Goal: Task Accomplishment & Management: Manage account settings

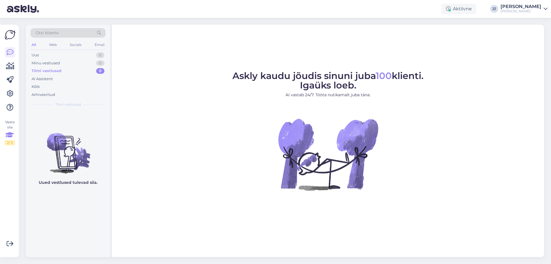
click at [9, 144] on div "2 / 3" at bounding box center [10, 142] width 10 height 5
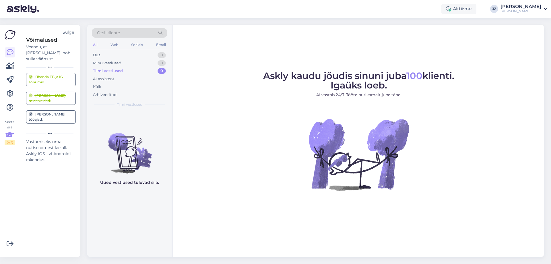
click at [51, 112] on div "[PERSON_NAME] tööajad." at bounding box center [51, 117] width 44 height 10
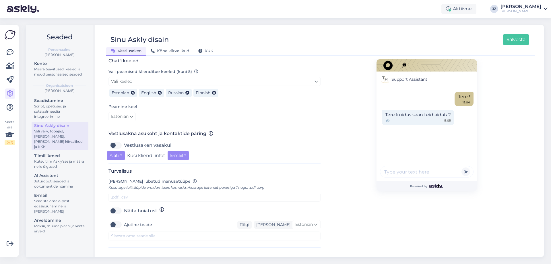
scroll to position [130, 0]
click at [119, 153] on button "Alati" at bounding box center [116, 154] width 18 height 9
click at [120, 152] on button "Alati" at bounding box center [116, 154] width 18 height 9
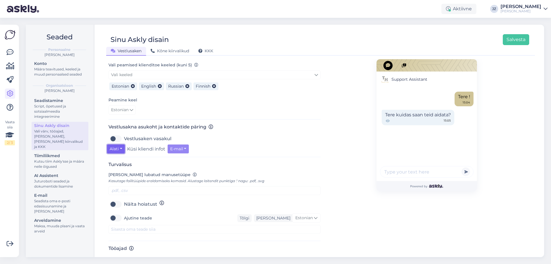
scroll to position [140, 0]
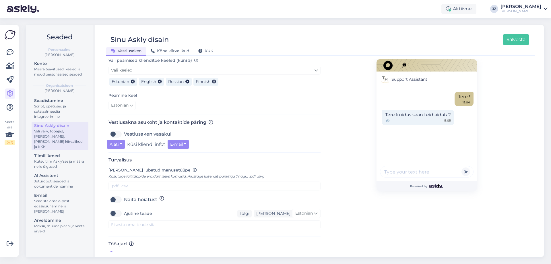
click at [109, 251] on icon at bounding box center [111, 254] width 6 height 6
click at [115, 251] on label "Ajatsoon" at bounding box center [117, 254] width 18 height 6
click at [122, 241] on h3 "Tööajad" at bounding box center [214, 243] width 212 height 5
click at [133, 241] on icon at bounding box center [131, 243] width 5 height 5
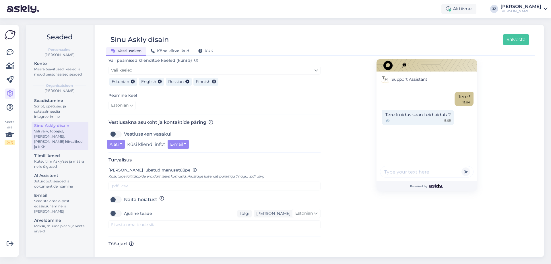
click at [115, 251] on label "Ajatsoon" at bounding box center [117, 254] width 18 height 6
click at [175, 241] on h3 "Tööajad" at bounding box center [214, 243] width 212 height 5
click at [112, 241] on h3 "Tööajad" at bounding box center [214, 243] width 212 height 5
click at [131, 241] on icon at bounding box center [131, 243] width 5 height 5
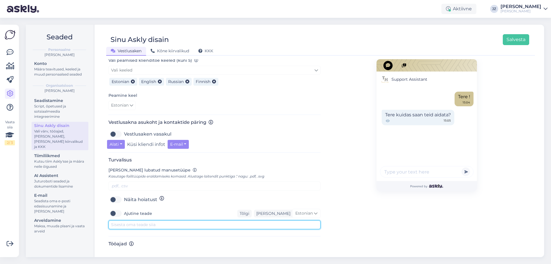
click at [116, 220] on textarea at bounding box center [214, 224] width 212 height 9
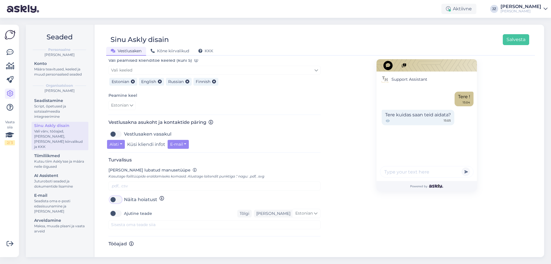
click at [121, 195] on input "Näita hoiatust" at bounding box center [115, 199] width 14 height 9
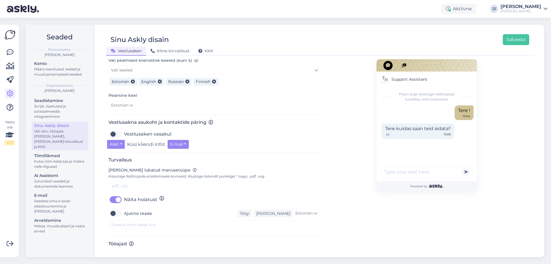
click at [124, 195] on label "Näita hoiatust" at bounding box center [140, 199] width 33 height 9
click at [116, 195] on input "Näita hoiatust" at bounding box center [115, 199] width 14 height 9
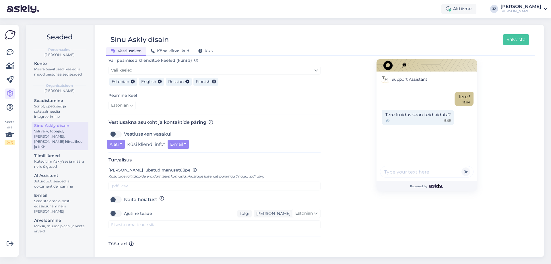
click at [124, 195] on label "Näita hoiatust" at bounding box center [140, 199] width 33 height 9
click at [116, 195] on input "Näita hoiatust" at bounding box center [115, 199] width 14 height 9
checkbox input "true"
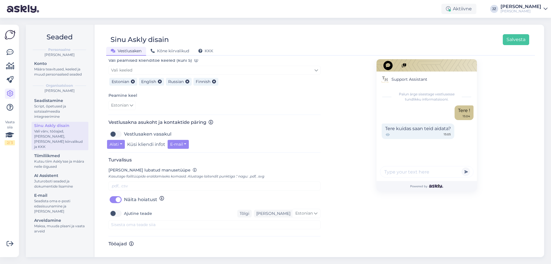
click at [124, 209] on label "Ajutine teade" at bounding box center [138, 213] width 28 height 9
click at [117, 209] on input "Ajutine teade" at bounding box center [115, 213] width 14 height 9
checkbox input "true"
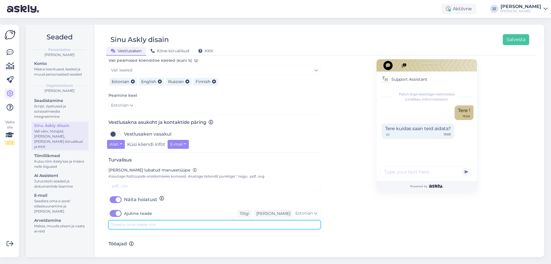
click at [114, 220] on textarea at bounding box center [214, 224] width 212 height 9
type textarea "o"
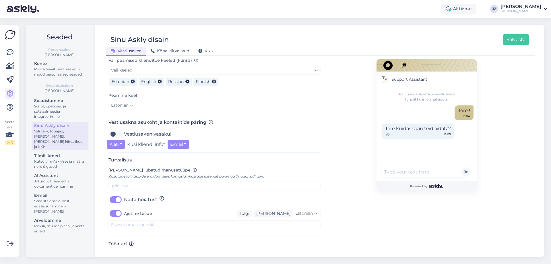
click at [124, 209] on label "Ajutine teade" at bounding box center [138, 213] width 28 height 9
click at [114, 209] on input "Ajutine teade" at bounding box center [115, 213] width 14 height 9
checkbox input "false"
click at [188, 241] on h3 "Tööajad" at bounding box center [214, 243] width 212 height 5
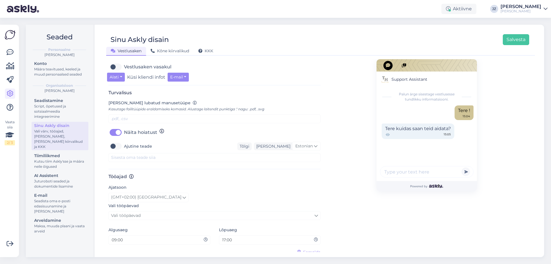
scroll to position [216, 0]
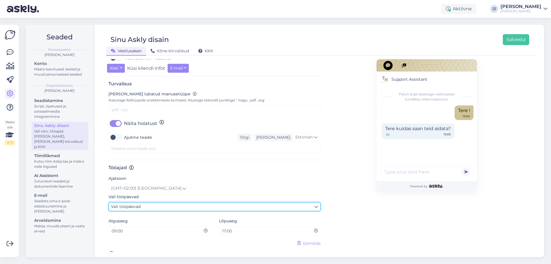
click at [138, 202] on link "Vali tööpäevad" at bounding box center [214, 206] width 212 height 9
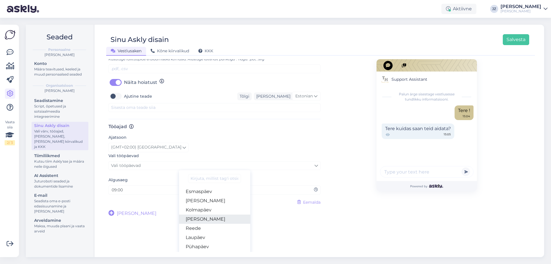
scroll to position [260, 0]
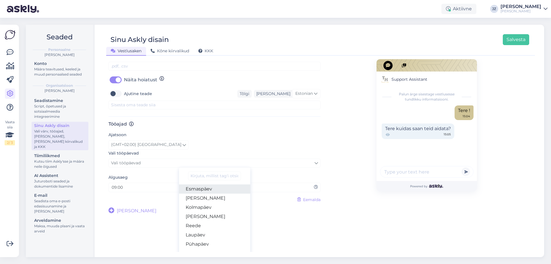
click at [201, 184] on link "Esmaspäev" at bounding box center [214, 188] width 71 height 9
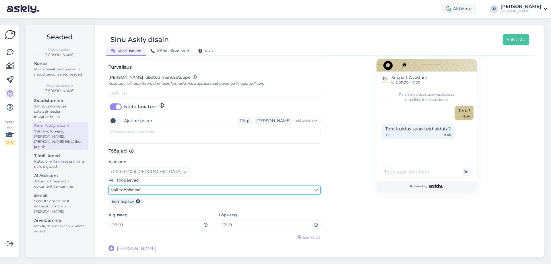
scroll to position [227, 0]
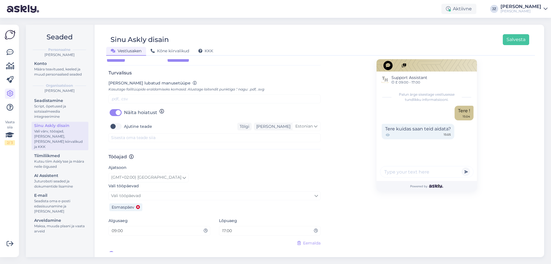
click at [138, 205] on icon at bounding box center [138, 207] width 4 height 4
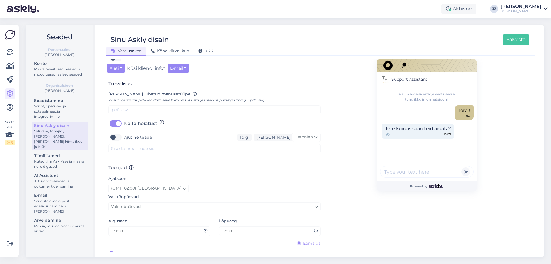
click at [381, 227] on div "Support Assistant Palun ärge sisestage vestlusesse tundlikku informatsiooni. Te…" at bounding box center [427, 50] width 100 height 415
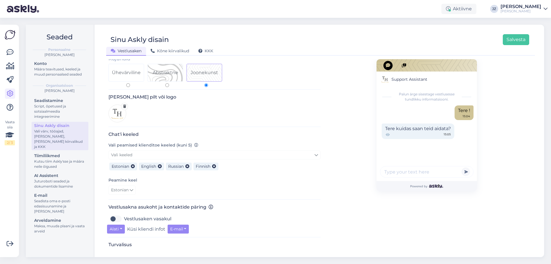
scroll to position [0, 0]
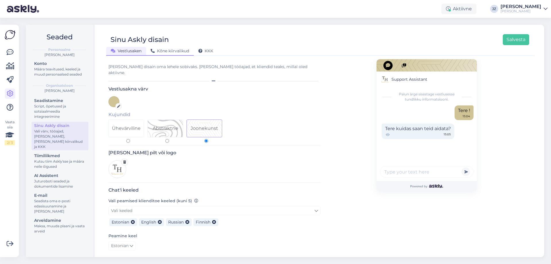
click at [172, 52] on span "Kõne kiirvalikud" at bounding box center [170, 50] width 38 height 5
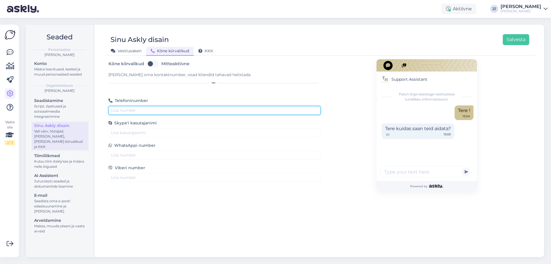
click at [135, 108] on input "text" at bounding box center [214, 110] width 212 height 9
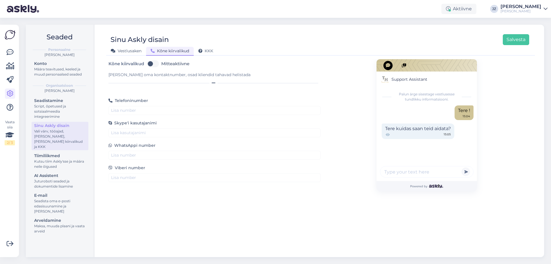
click at [161, 65] on label "Mitteaktiivne" at bounding box center [175, 63] width 28 height 9
click at [156, 65] on input "Mitteaktiivne" at bounding box center [153, 63] width 14 height 9
click at [161, 65] on label "Aktiivne" at bounding box center [170, 63] width 18 height 9
click at [150, 65] on input "Aktiivne" at bounding box center [153, 63] width 14 height 9
checkbox input "false"
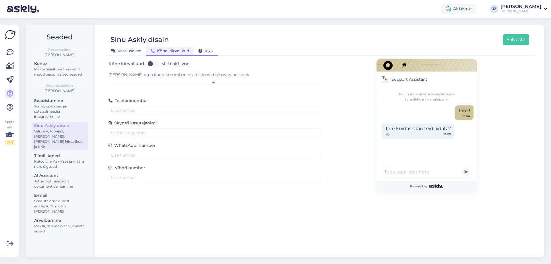
click at [212, 51] on span "KKK" at bounding box center [205, 50] width 15 height 5
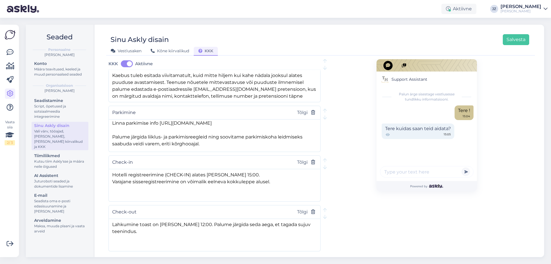
scroll to position [285, 0]
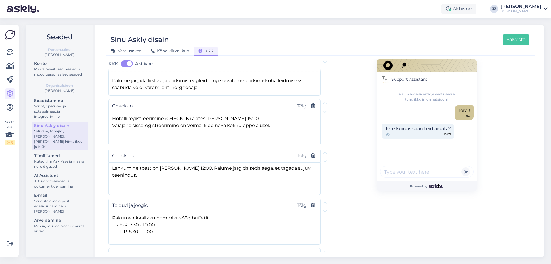
drag, startPoint x: 353, startPoint y: 150, endPoint x: 347, endPoint y: 149, distance: 6.4
click at [353, 150] on div "Support Assistant Palun ärge sisestage vestlusesse tundlikku informatsiooni. Te…" at bounding box center [427, 44] width 212 height 541
click at [12, 15] on img at bounding box center [23, 9] width 32 height 18
click at [15, 11] on img at bounding box center [23, 9] width 32 height 18
click at [7, 55] on icon at bounding box center [10, 52] width 7 height 7
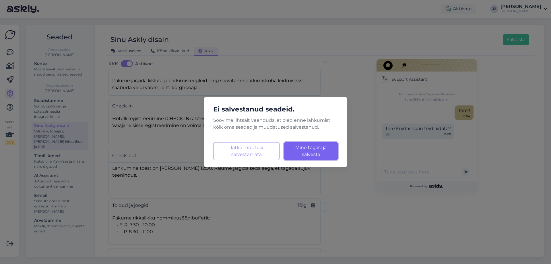
click at [309, 150] on span "Mine tagasi ja salvesta" at bounding box center [310, 151] width 31 height 12
